Goal: Information Seeking & Learning: Learn about a topic

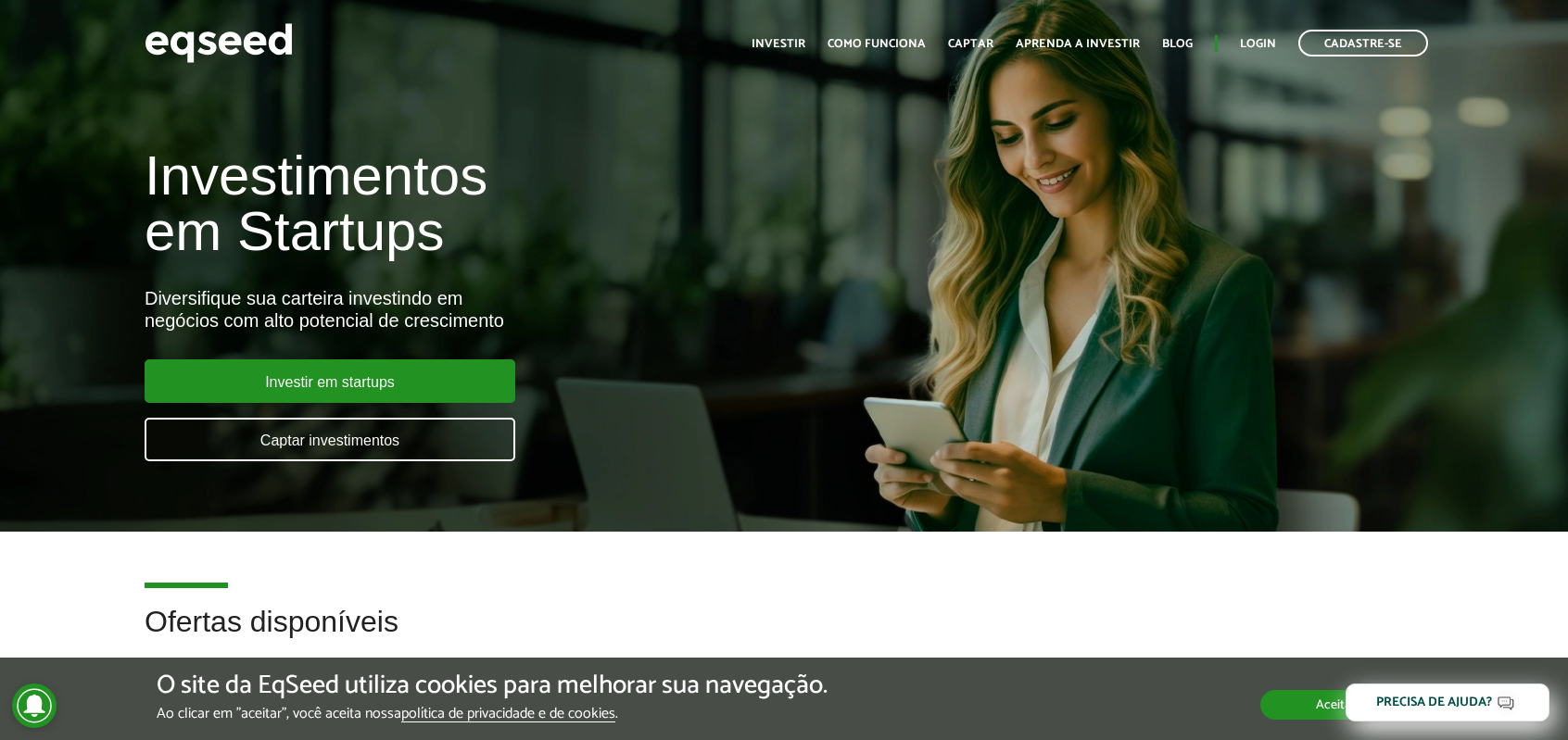
click at [1307, 710] on button "Aceitar" at bounding box center [1336, 705] width 151 height 29
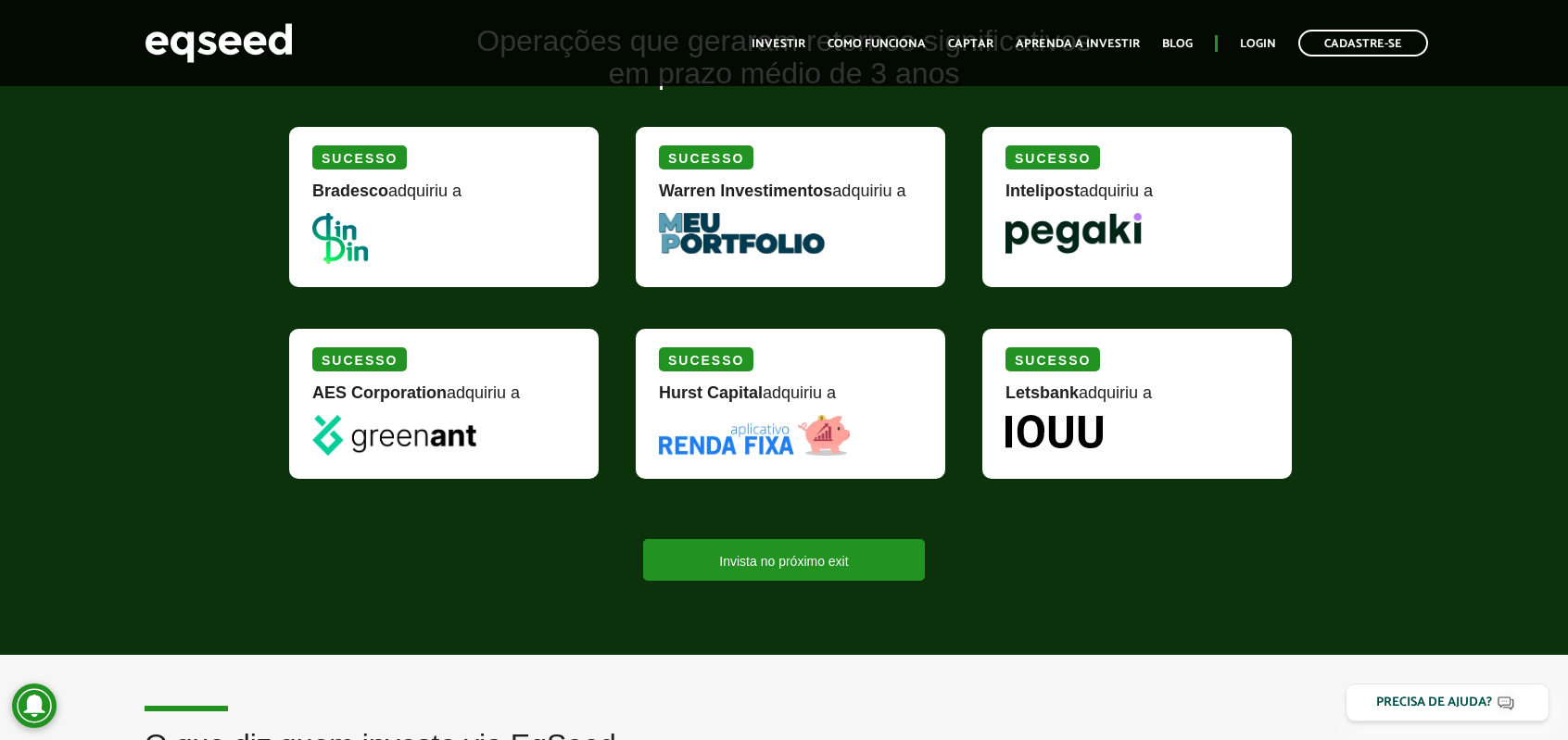
scroll to position [2224, 0]
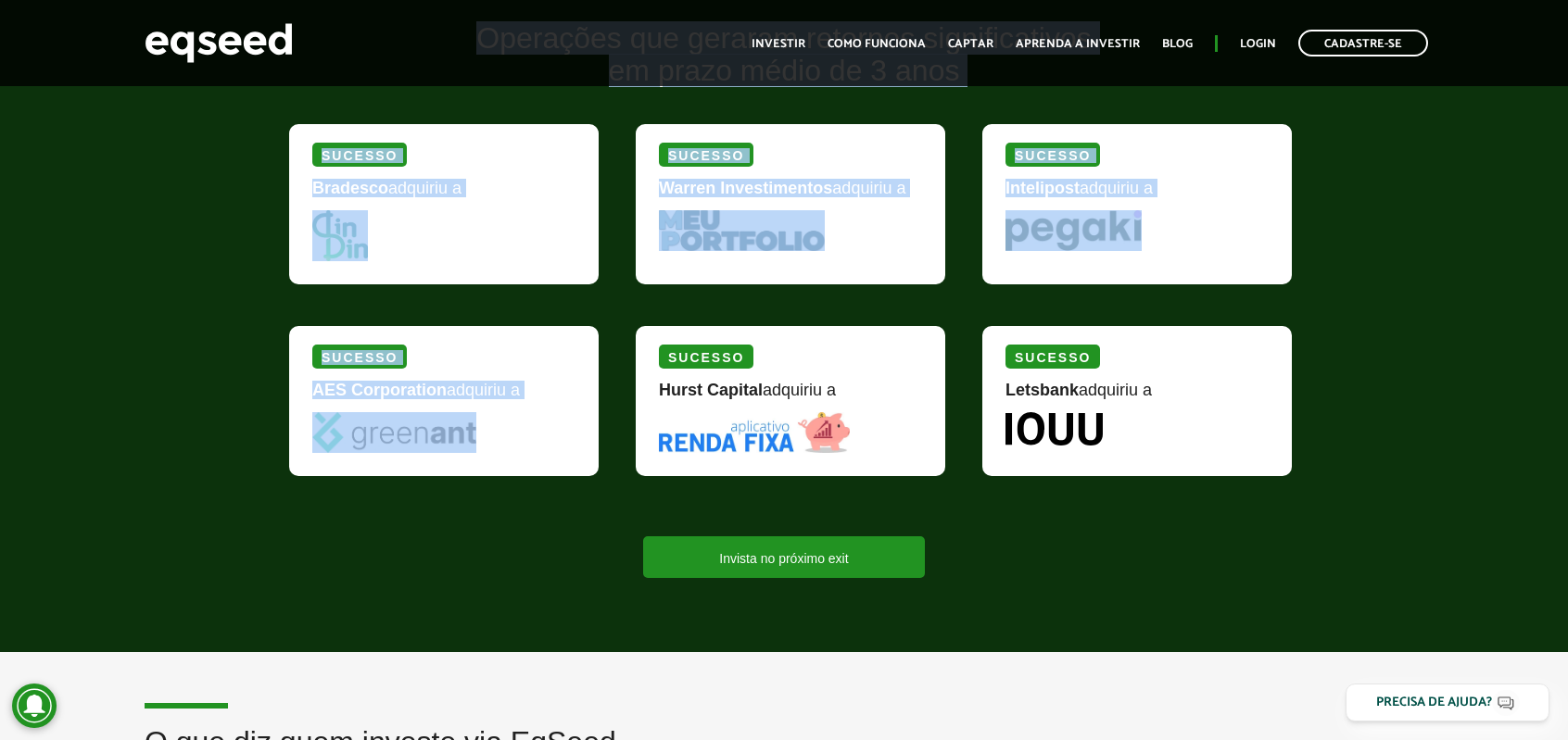
drag, startPoint x: 512, startPoint y: 422, endPoint x: 261, endPoint y: 281, distance: 287.9
click at [241, 328] on div "Operações que geraram retornos significativos em prazo médio de 3 anos [PERSON_…" at bounding box center [784, 300] width 1568 height 555
click at [376, 228] on picture at bounding box center [444, 236] width 263 height 51
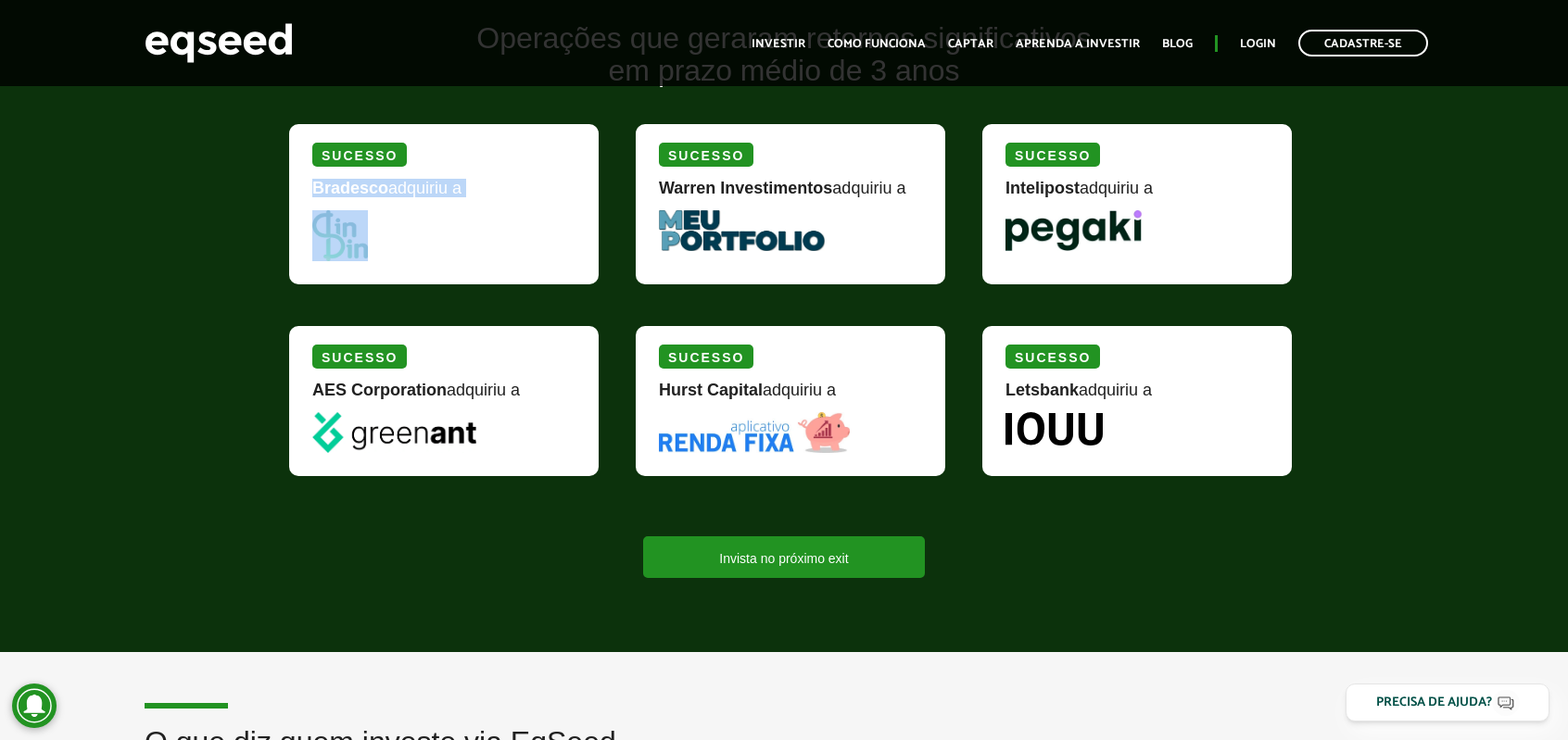
drag, startPoint x: 318, startPoint y: 190, endPoint x: 412, endPoint y: 238, distance: 105.5
click at [412, 238] on div "[PERSON_NAME] adquiriu a" at bounding box center [444, 204] width 309 height 160
click at [492, 235] on picture at bounding box center [444, 236] width 263 height 51
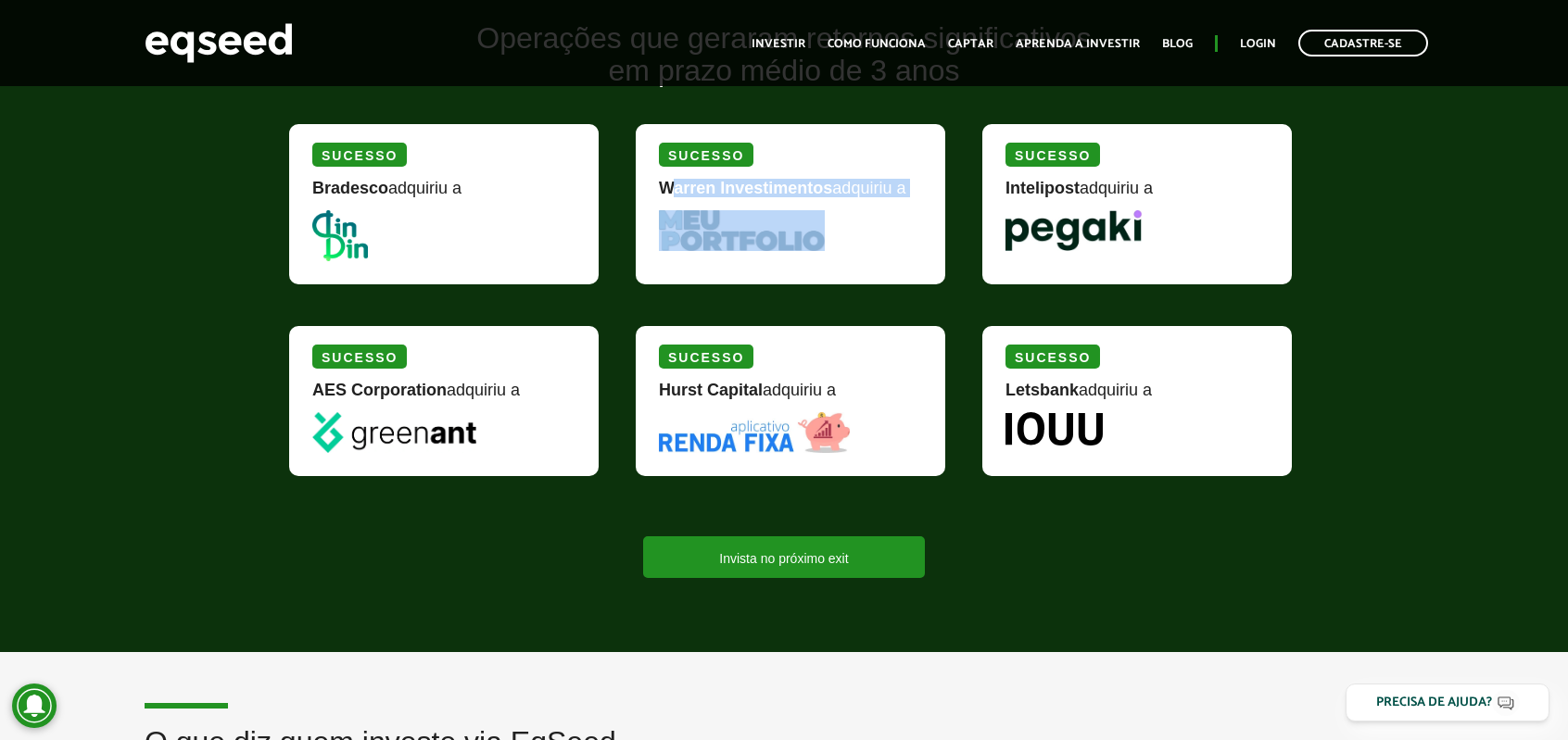
drag, startPoint x: 668, startPoint y: 179, endPoint x: 883, endPoint y: 230, distance: 221.0
click at [883, 230] on div "Sucesso Warren Investimentos adquiriu a" at bounding box center [790, 204] width 309 height 160
click at [888, 232] on picture at bounding box center [790, 231] width 263 height 41
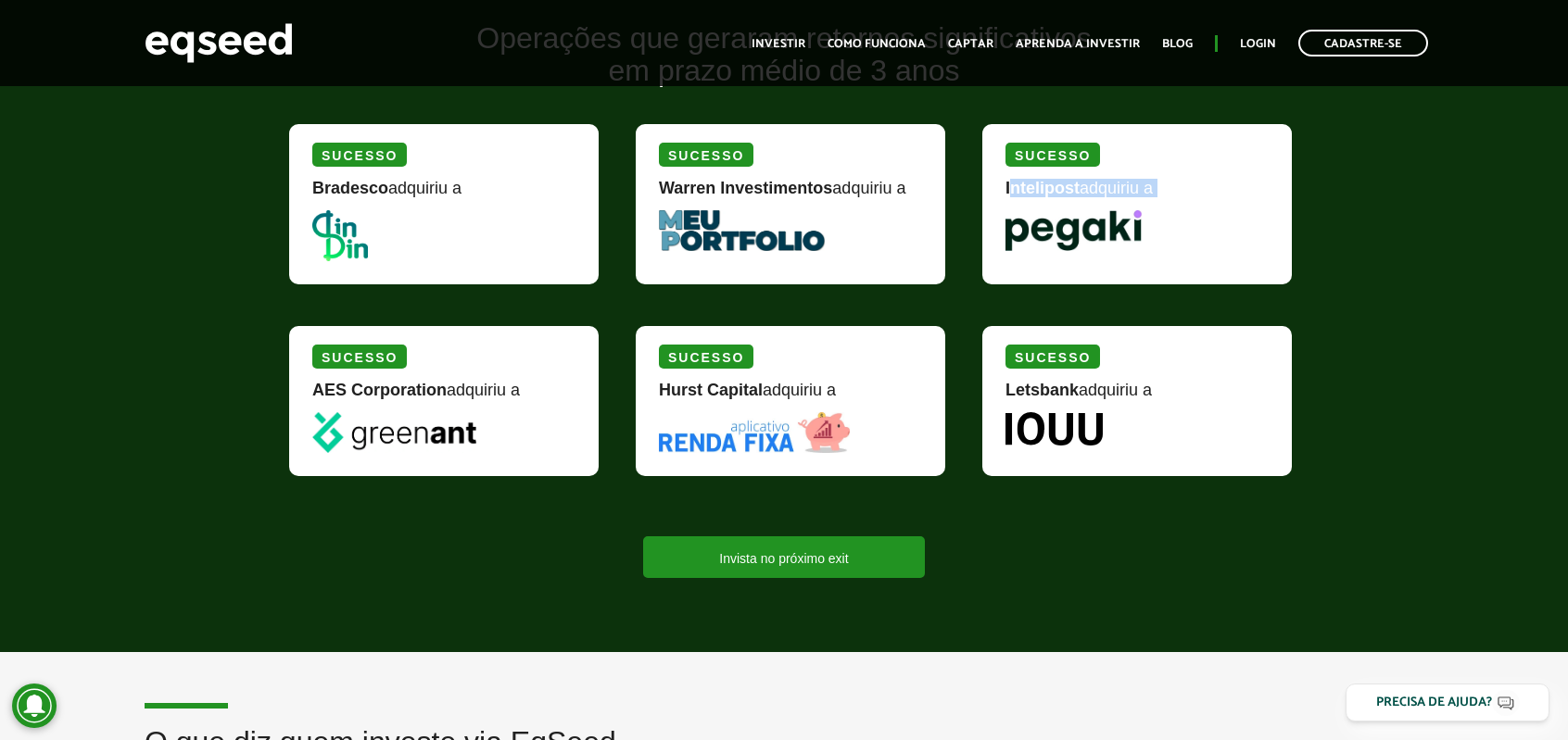
drag, startPoint x: 1057, startPoint y: 203, endPoint x: 1154, endPoint y: 258, distance: 111.5
click at [1154, 258] on div "Sucesso Intelipost adquiriu a" at bounding box center [1137, 204] width 309 height 160
click at [1320, 347] on div "Operações que geraram retornos significativos em prazo médio de 3 anos [PERSON_…" at bounding box center [784, 300] width 1568 height 555
click at [962, 49] on link "Captar" at bounding box center [971, 44] width 45 height 12
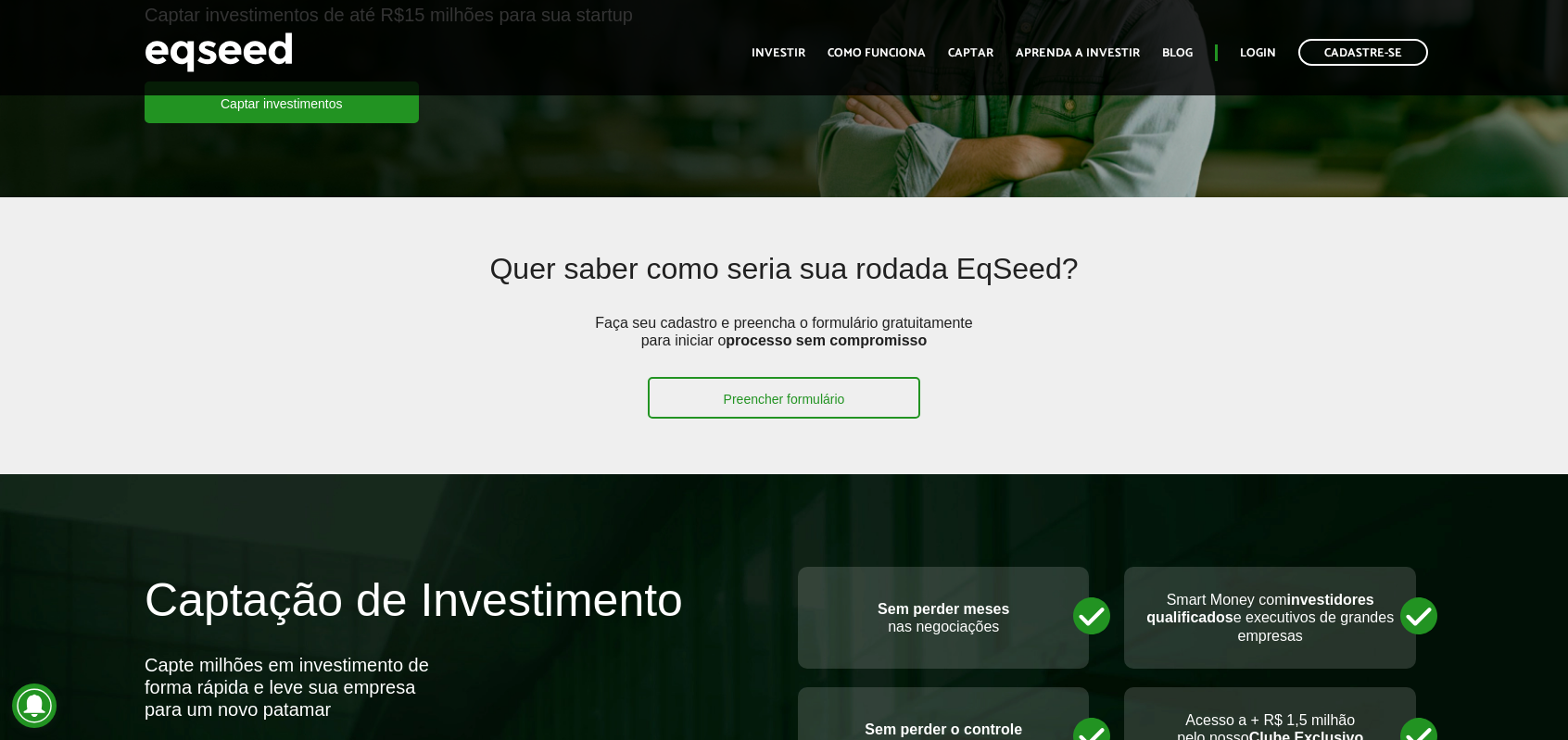
scroll to position [278, 0]
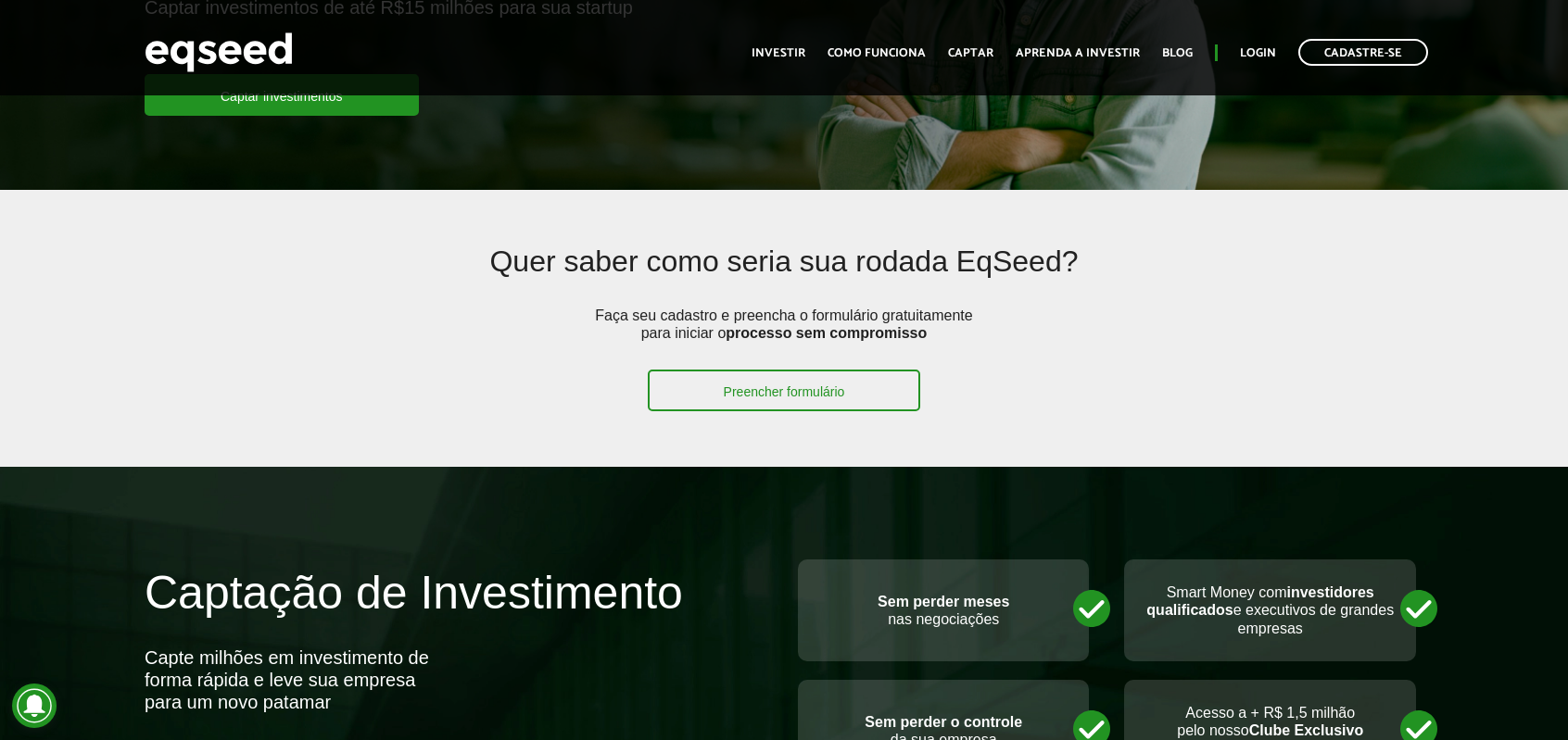
click at [616, 314] on p "Faça seu cadastro e preencha o formulário gratuitamente para iniciar o processo…" at bounding box center [784, 339] width 390 height 63
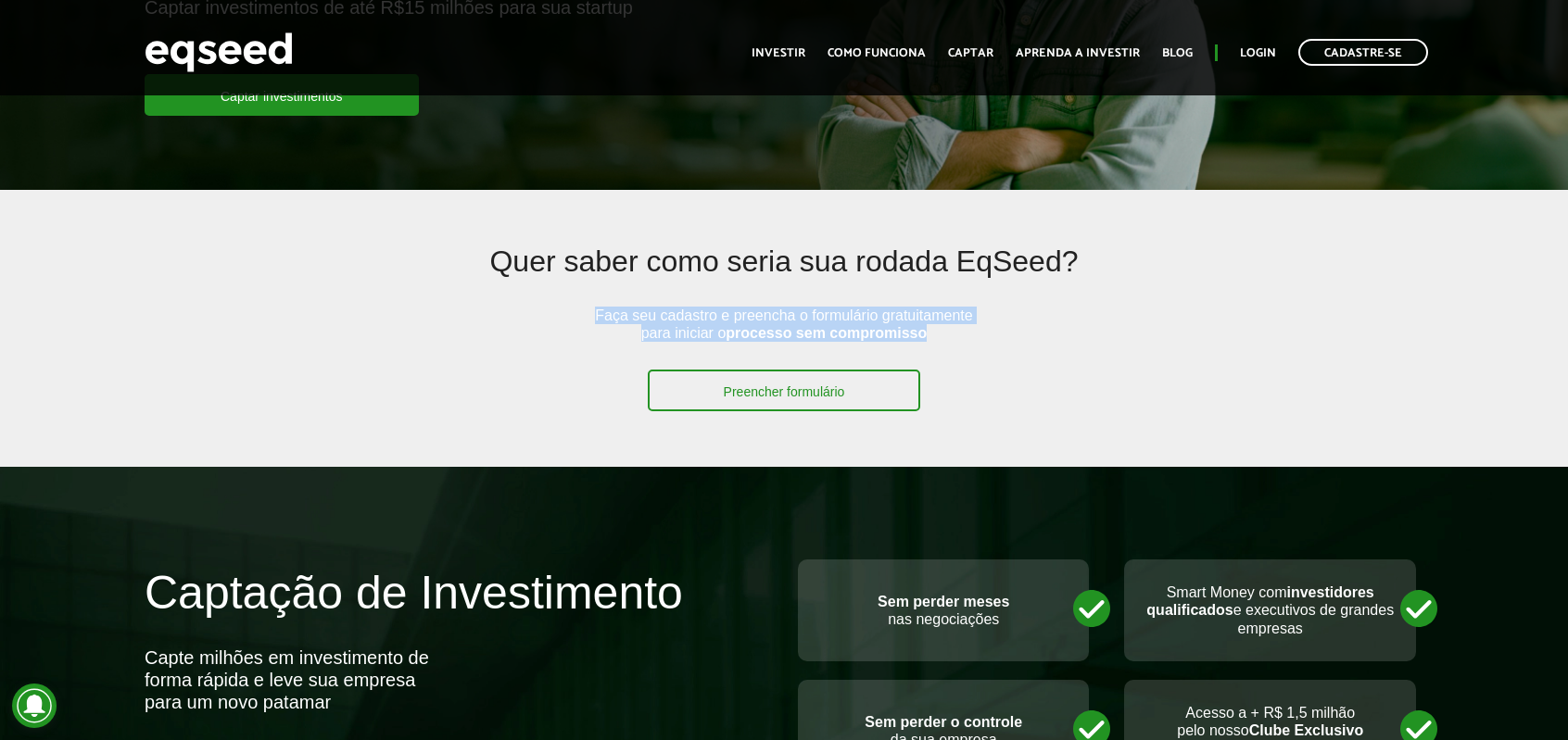
click at [616, 314] on p "Faça seu cadastro e preencha o formulário gratuitamente para iniciar o processo…" at bounding box center [784, 339] width 390 height 63
click at [476, 329] on div "Quer saber como seria sua rodada EqSeed? Faça seu cadastro e preencha o formulá…" at bounding box center [784, 328] width 1046 height 166
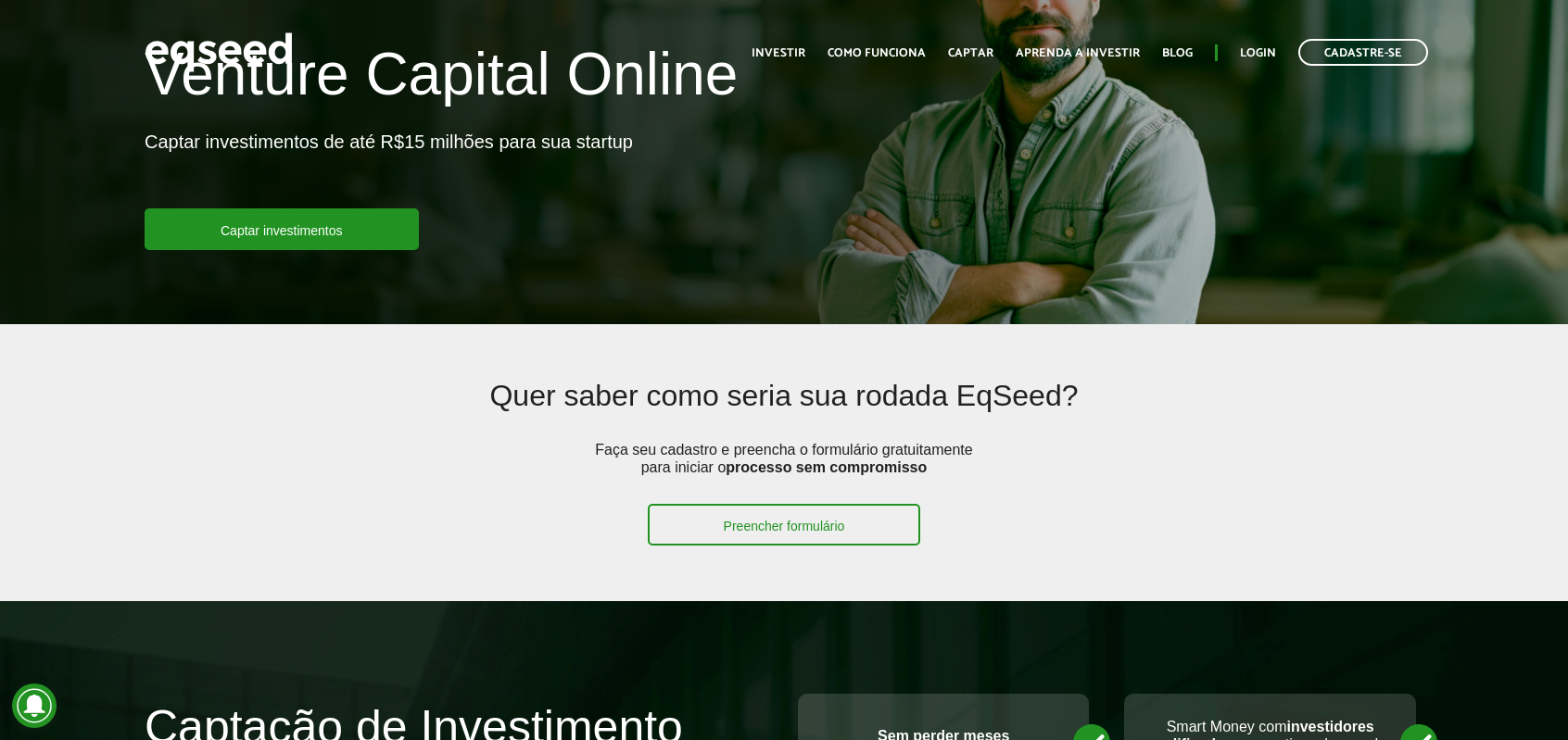
scroll to position [0, 0]
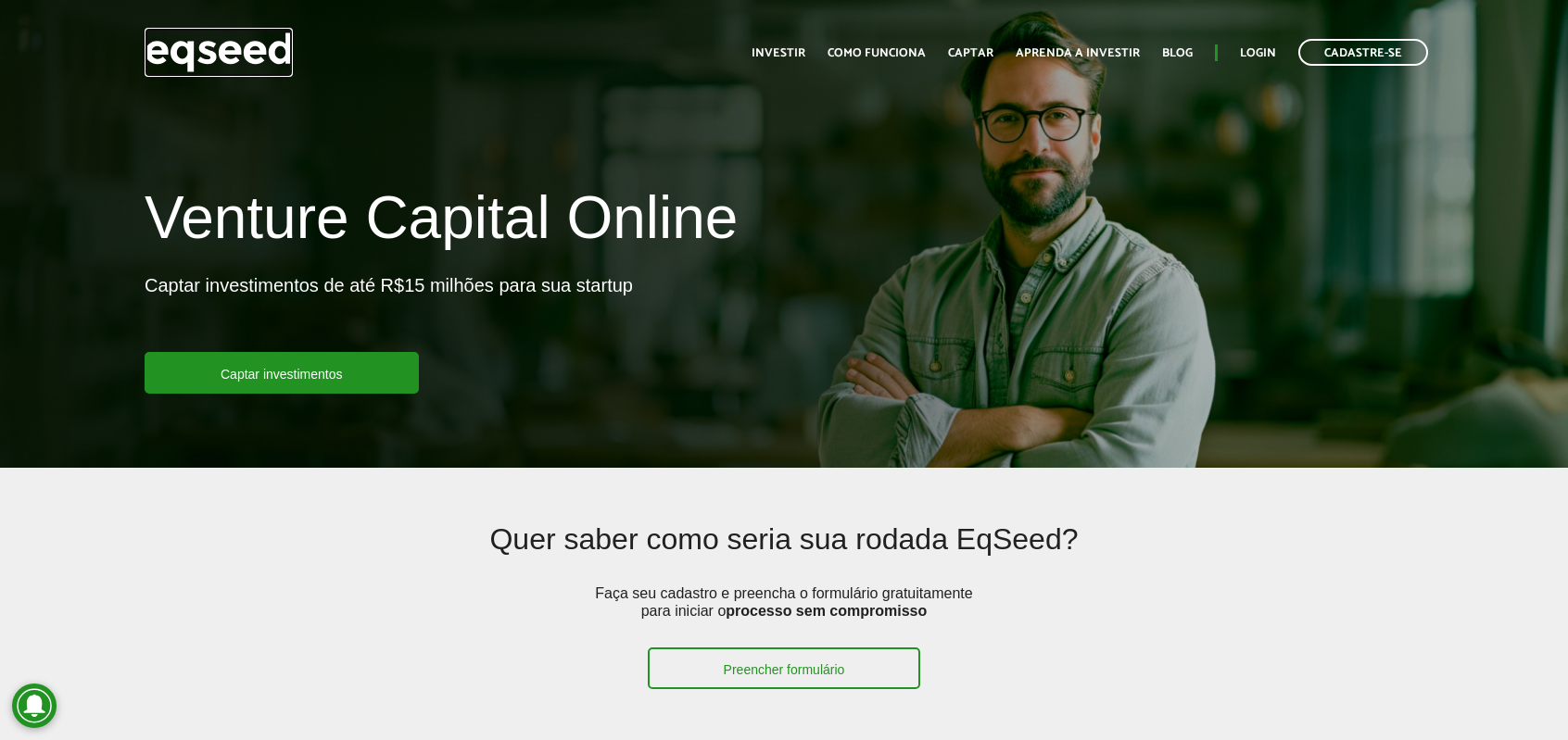
click at [226, 58] on img at bounding box center [218, 52] width 148 height 49
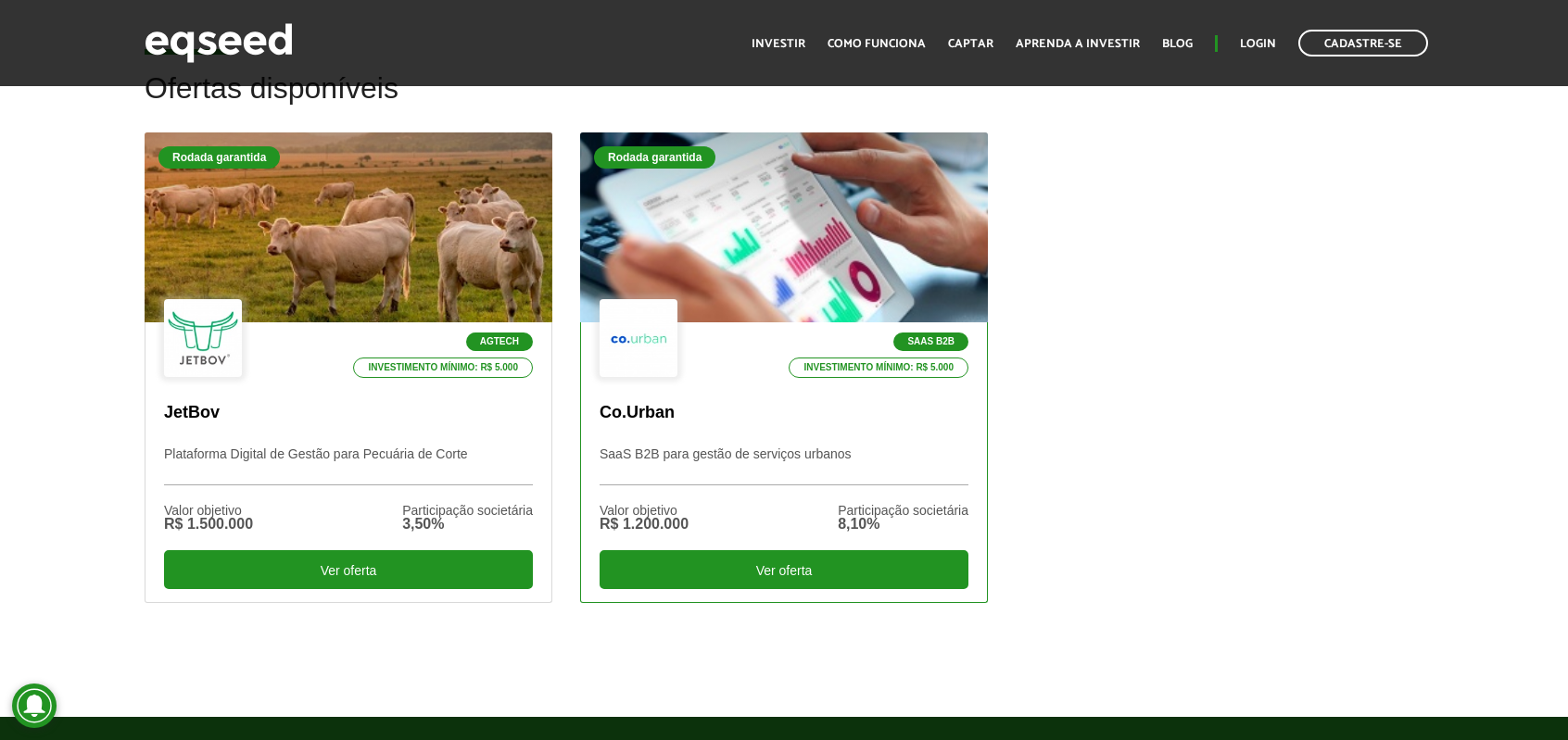
scroll to position [463, 0]
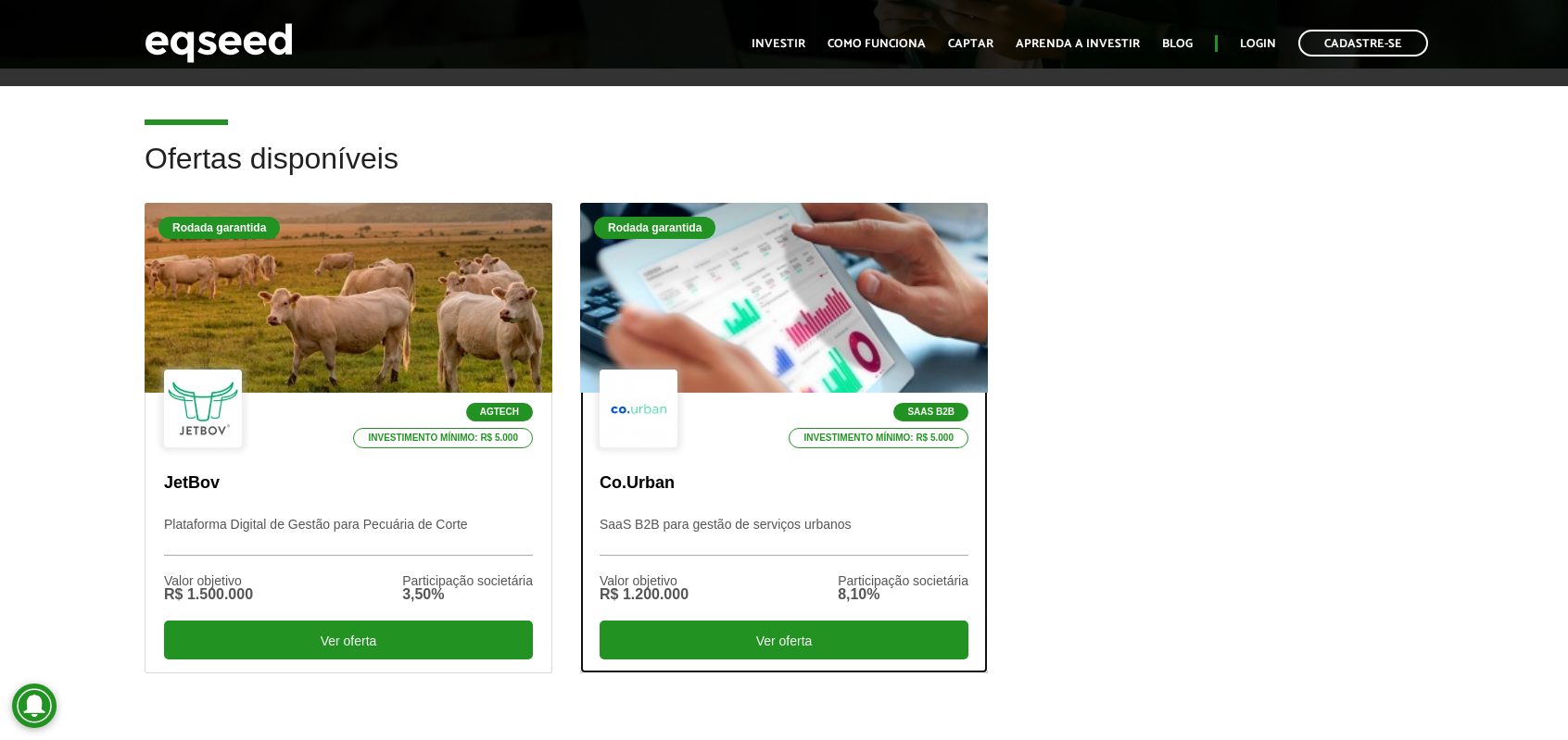
click at [779, 513] on div "SaaS B2B Investimento mínimo: R$ 5.000 Co.Urban SaaS B2B para gestão de serviço…" at bounding box center [784, 532] width 406 height 280
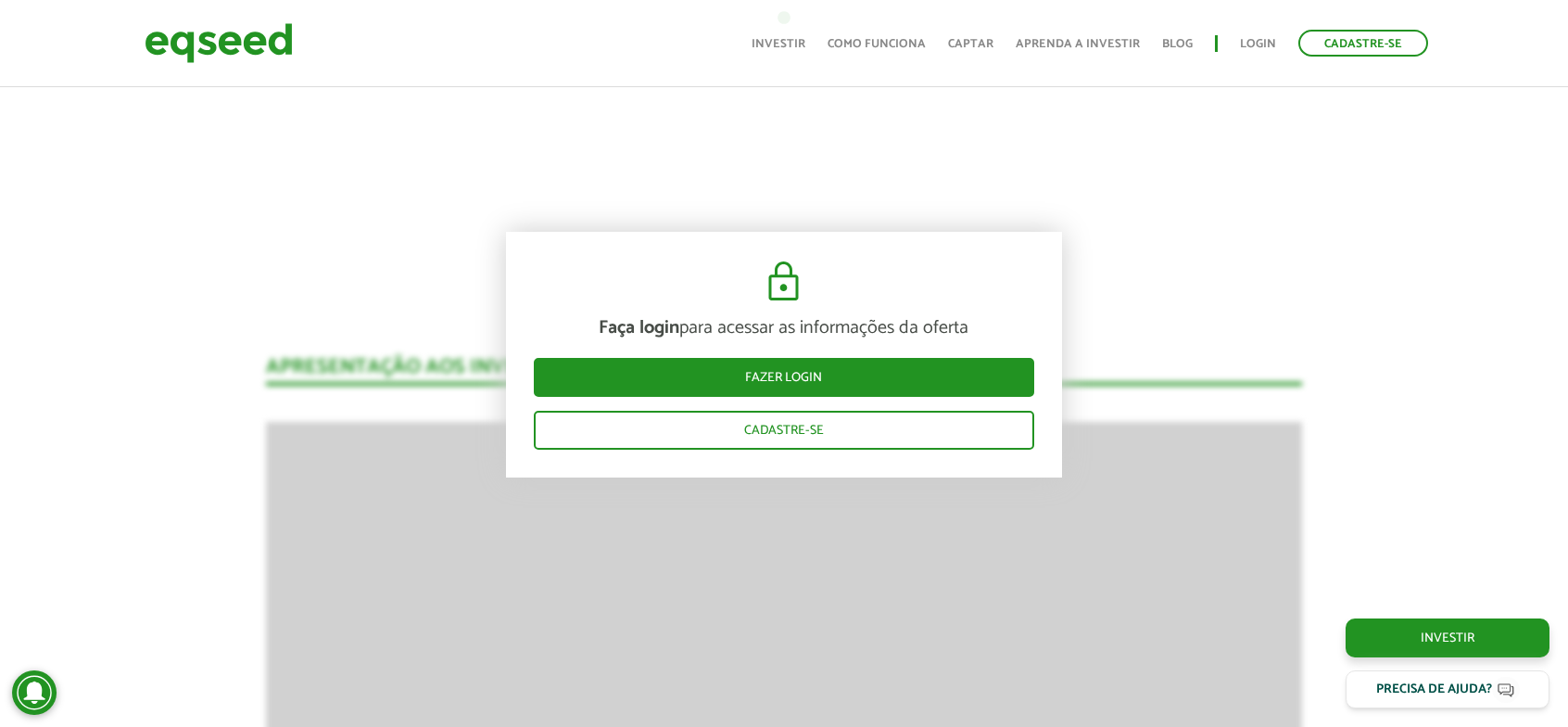
scroll to position [2041, 0]
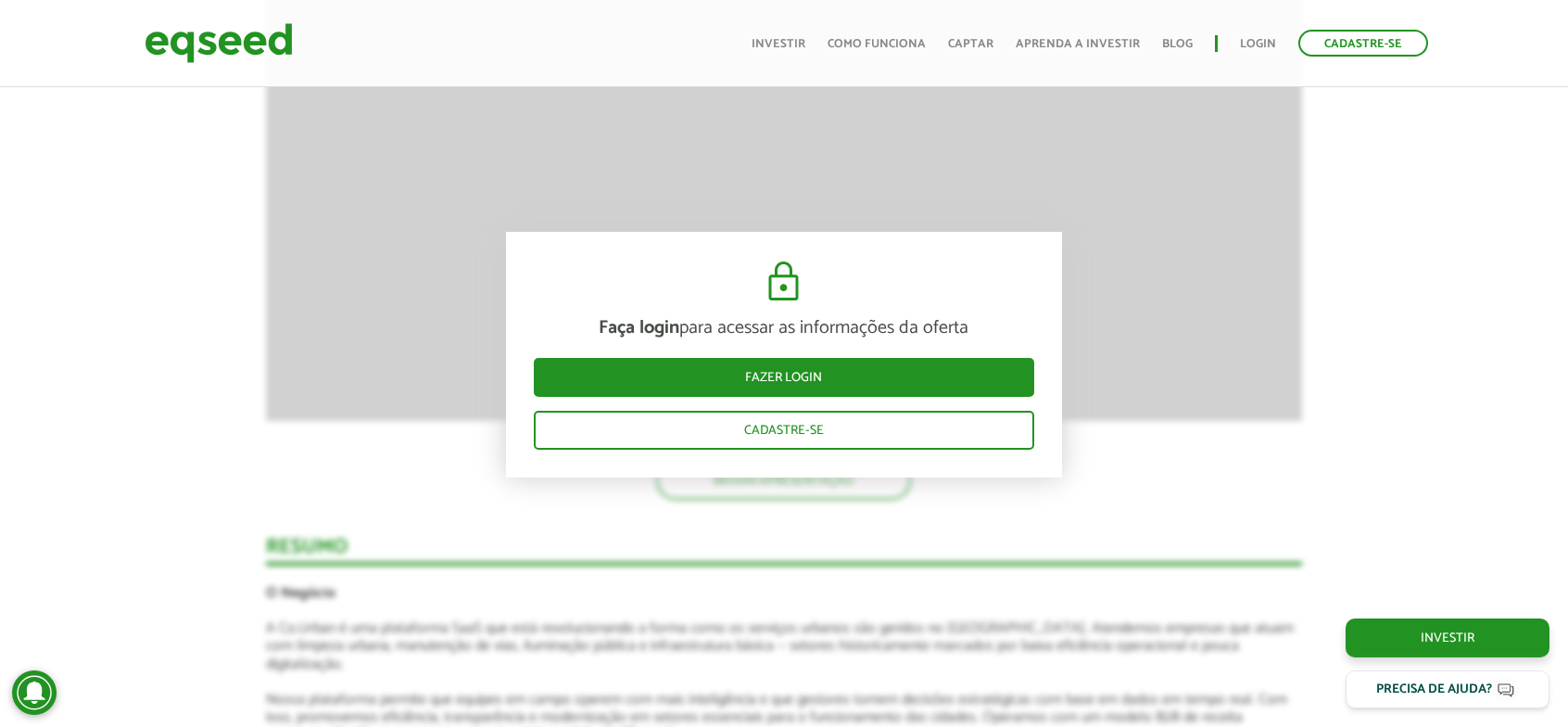
scroll to position [2226, 0]
